Goal: Register for event/course

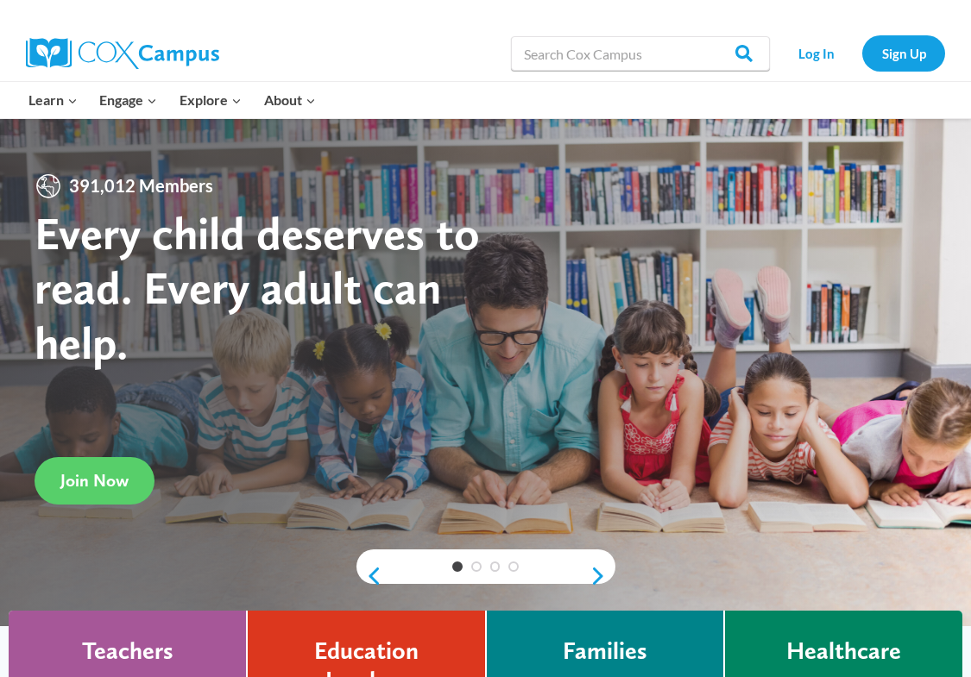
click at [822, 34] on div "Log In Sign Up" at bounding box center [861, 53] width 167 height 55
click at [823, 38] on link "Log In" at bounding box center [815, 52] width 75 height 35
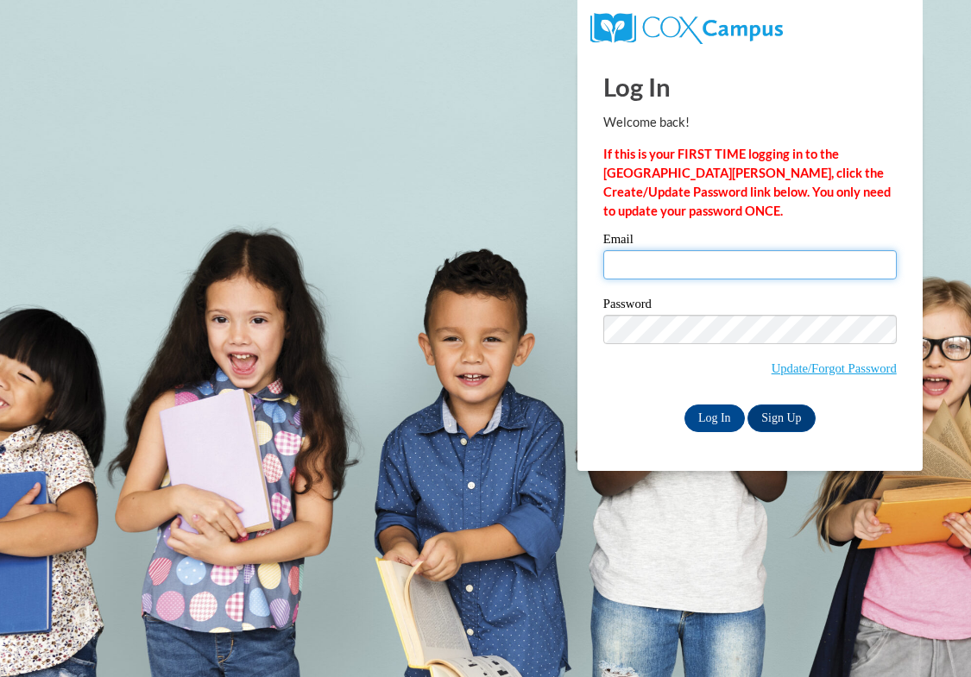
click at [747, 269] on input "Email" at bounding box center [749, 264] width 293 height 29
type input "jcboles@crimson.ua.edu"
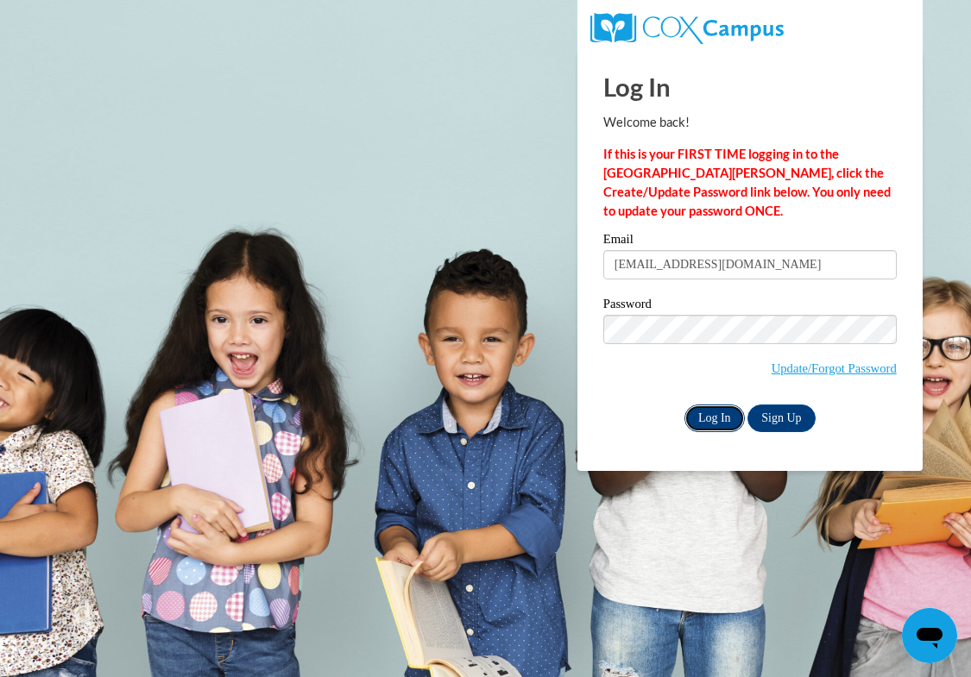
click at [728, 419] on input "Log In" at bounding box center [714, 419] width 60 height 28
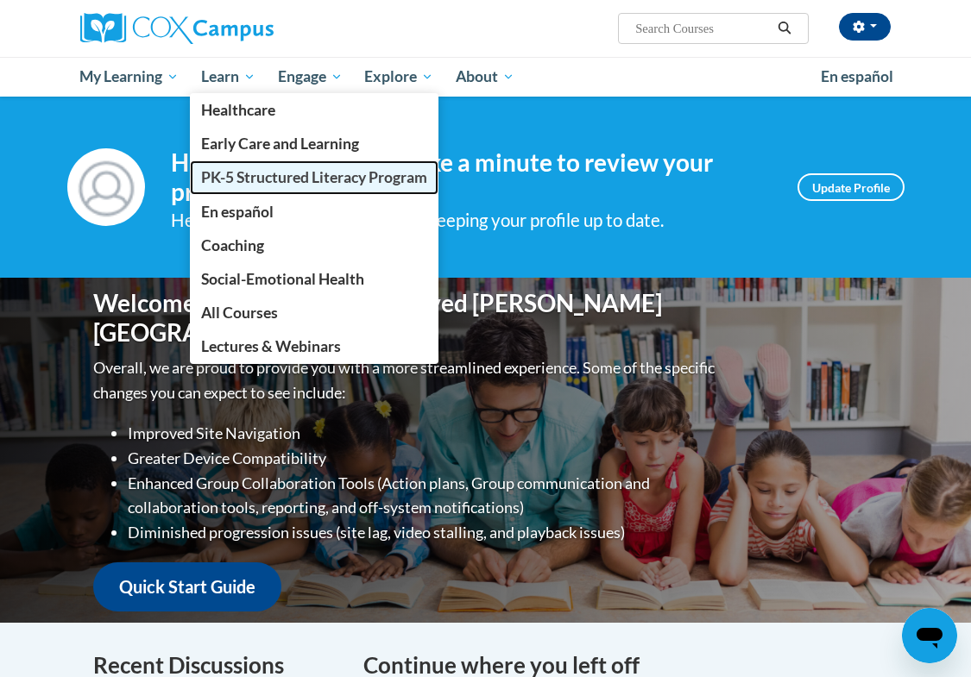
click at [245, 167] on link "PK-5 Structured Literacy Program" at bounding box center [314, 178] width 249 height 34
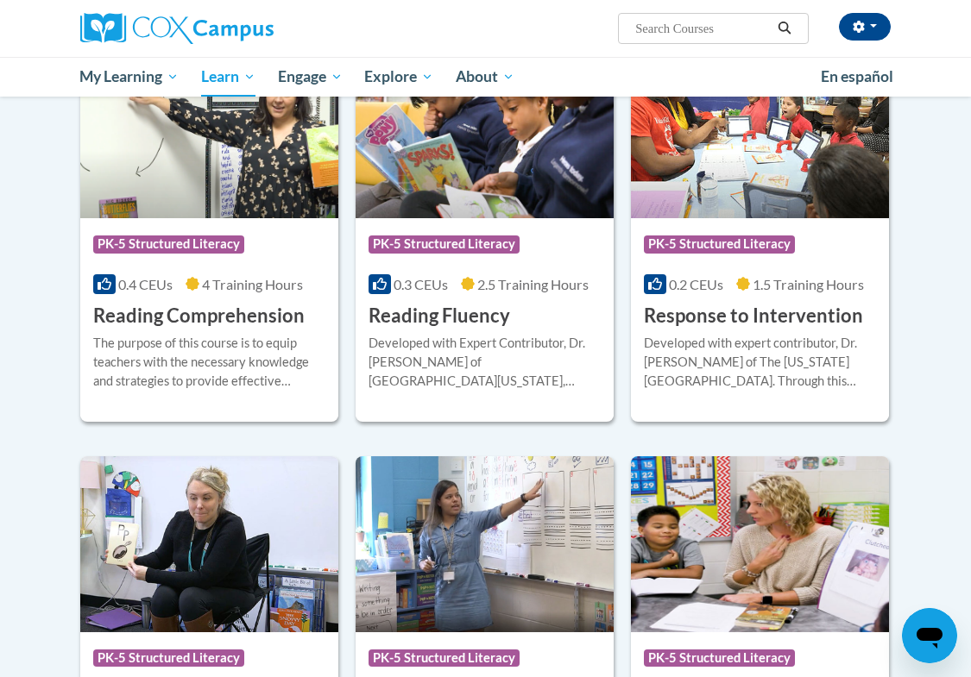
scroll to position [1536, 0]
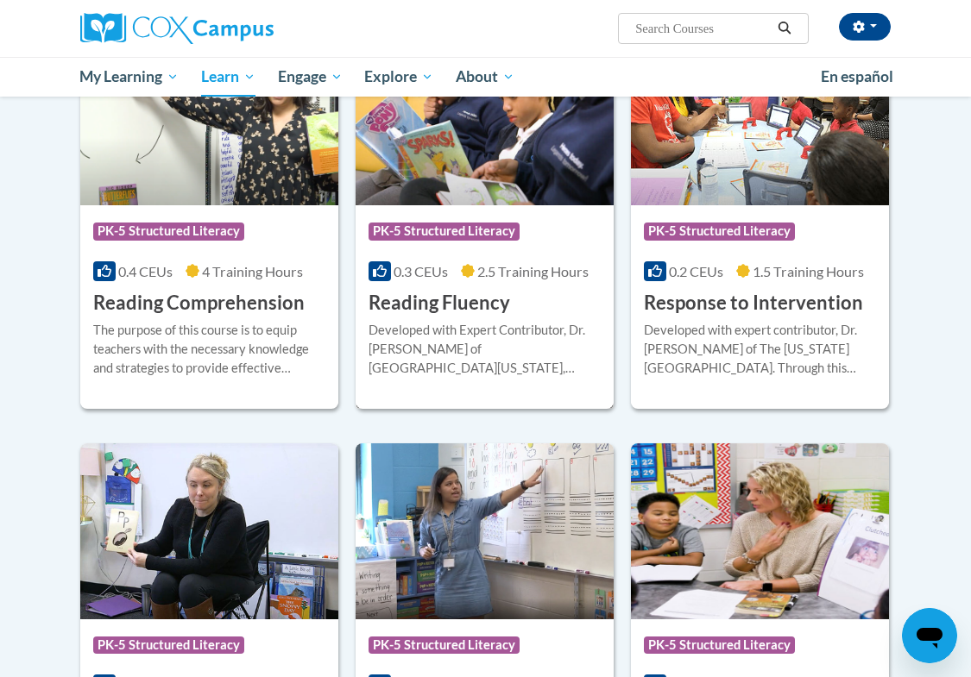
click at [463, 318] on div "More Info Enroll Developed with Expert Contributor, Dr. Laura Rhinehart of Univ…" at bounding box center [485, 360] width 258 height 88
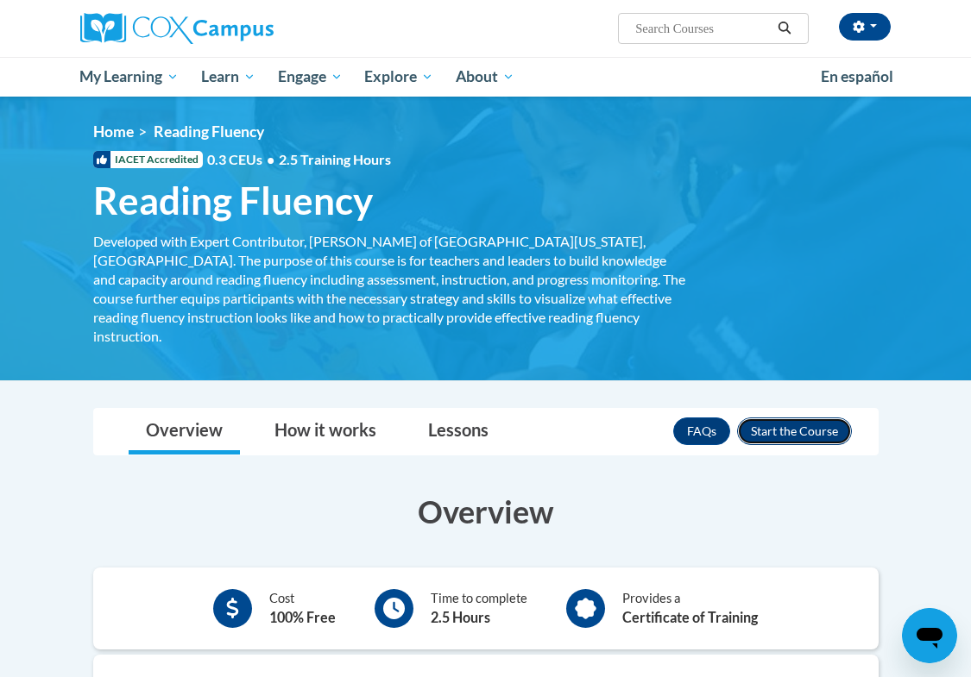
click at [797, 418] on button "Enroll" at bounding box center [794, 432] width 115 height 28
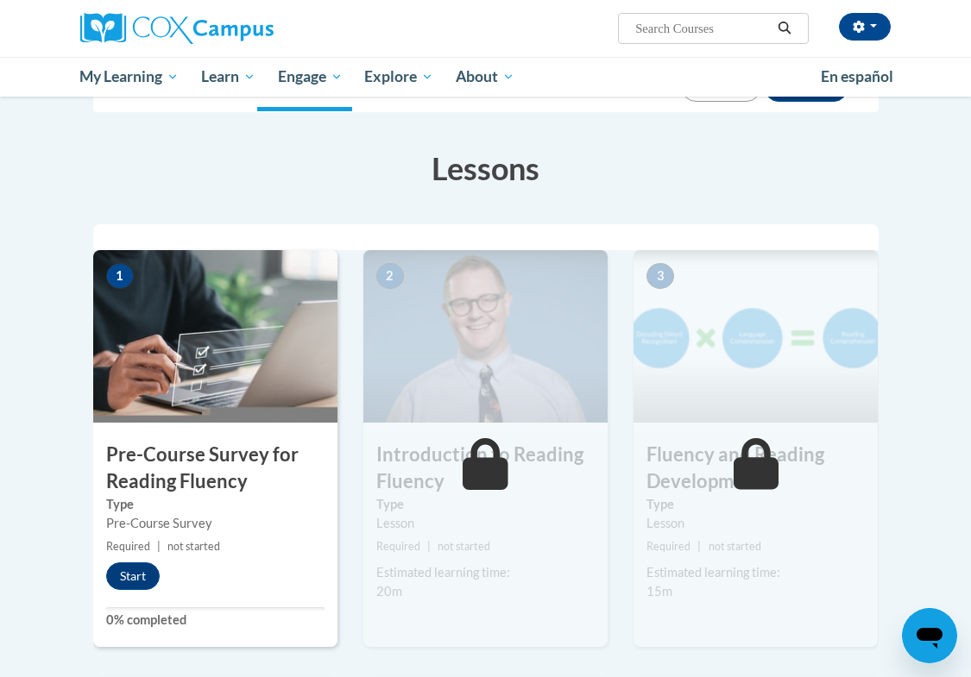
scroll to position [239, 0]
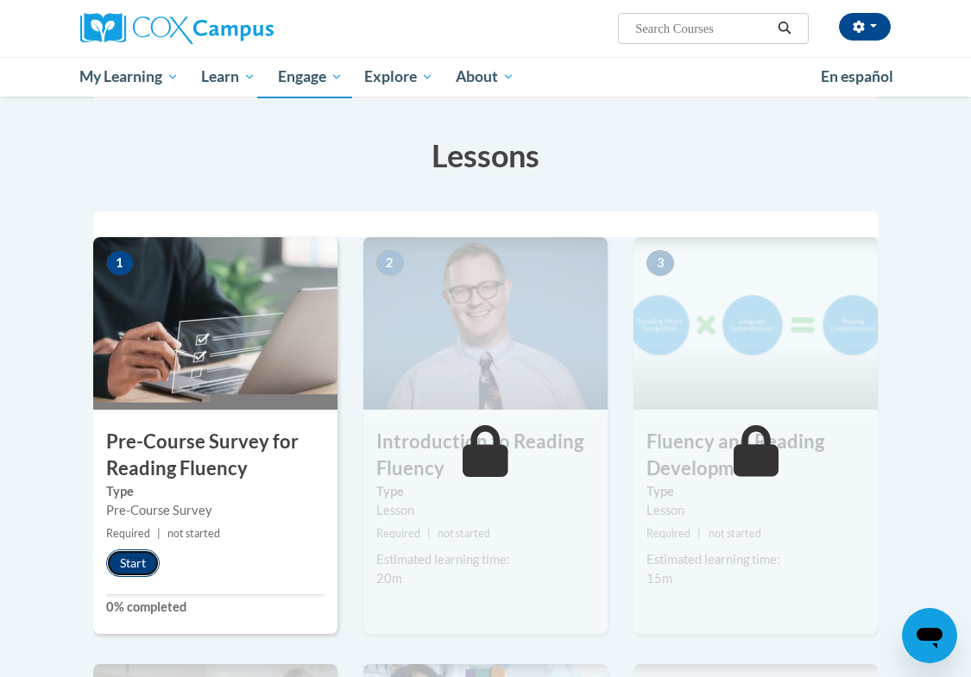
click at [135, 570] on button "Start" at bounding box center [133, 564] width 54 height 28
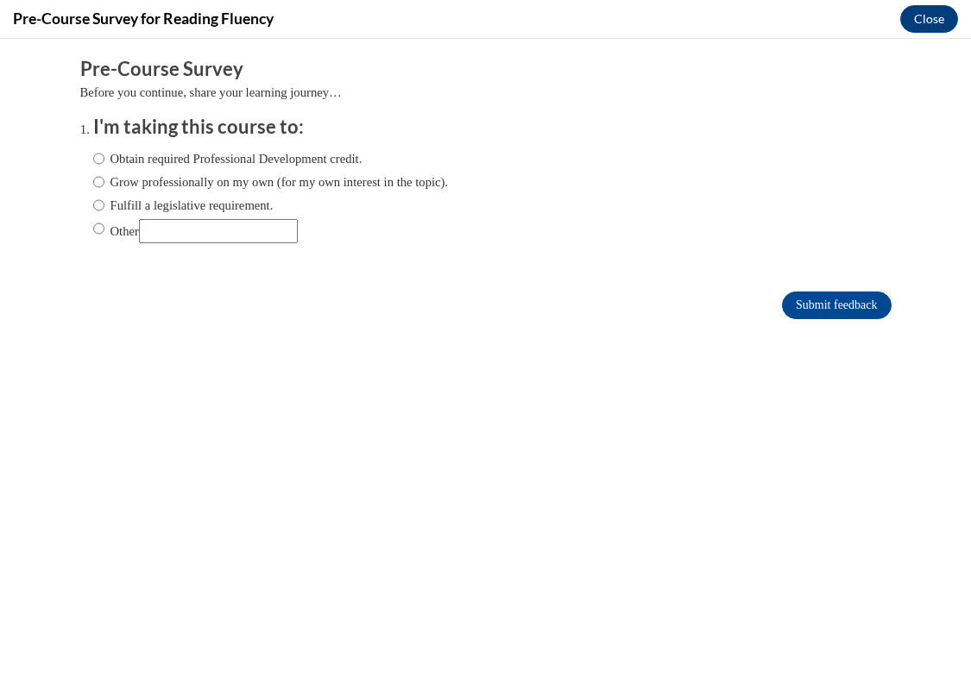
scroll to position [0, 0]
click at [813, 305] on input "Submit feedback" at bounding box center [836, 306] width 109 height 28
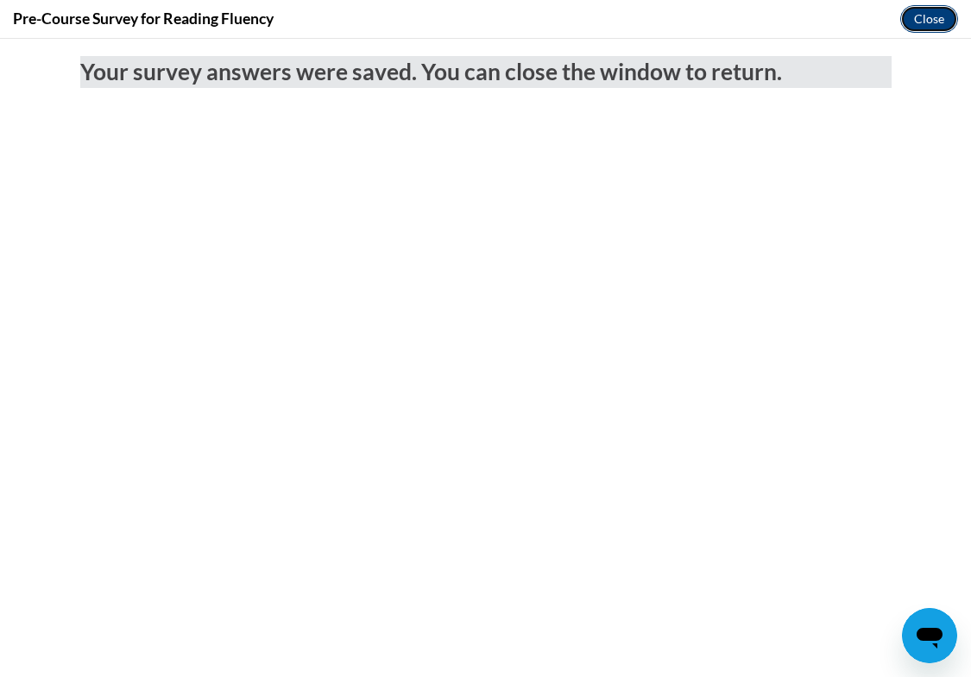
click at [926, 22] on button "Close" at bounding box center [929, 19] width 58 height 28
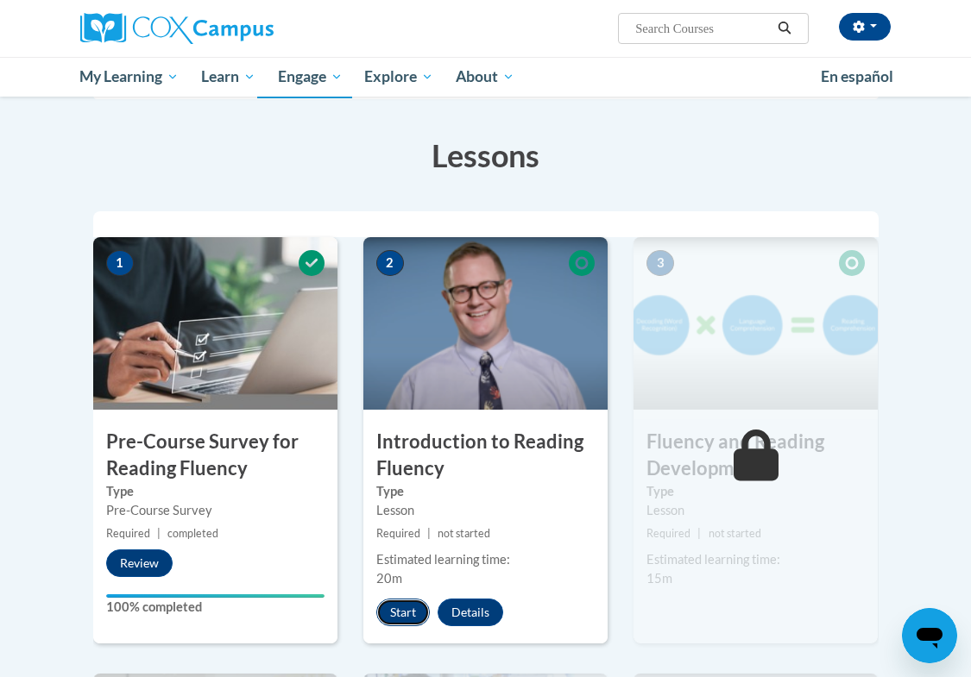
click at [410, 625] on button "Start" at bounding box center [403, 613] width 54 height 28
